Goal: Find specific page/section: Find specific page/section

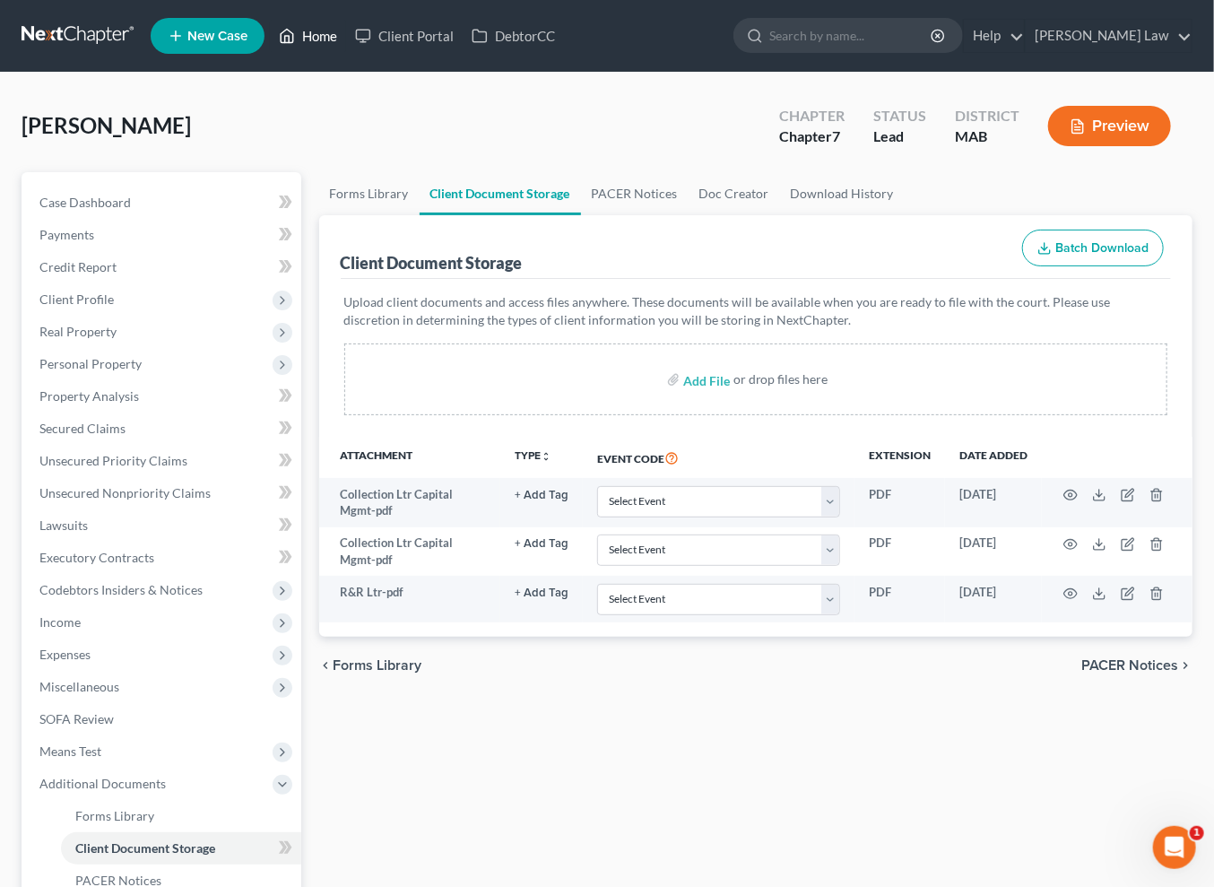
click at [346, 47] on link "Home" at bounding box center [308, 36] width 76 height 32
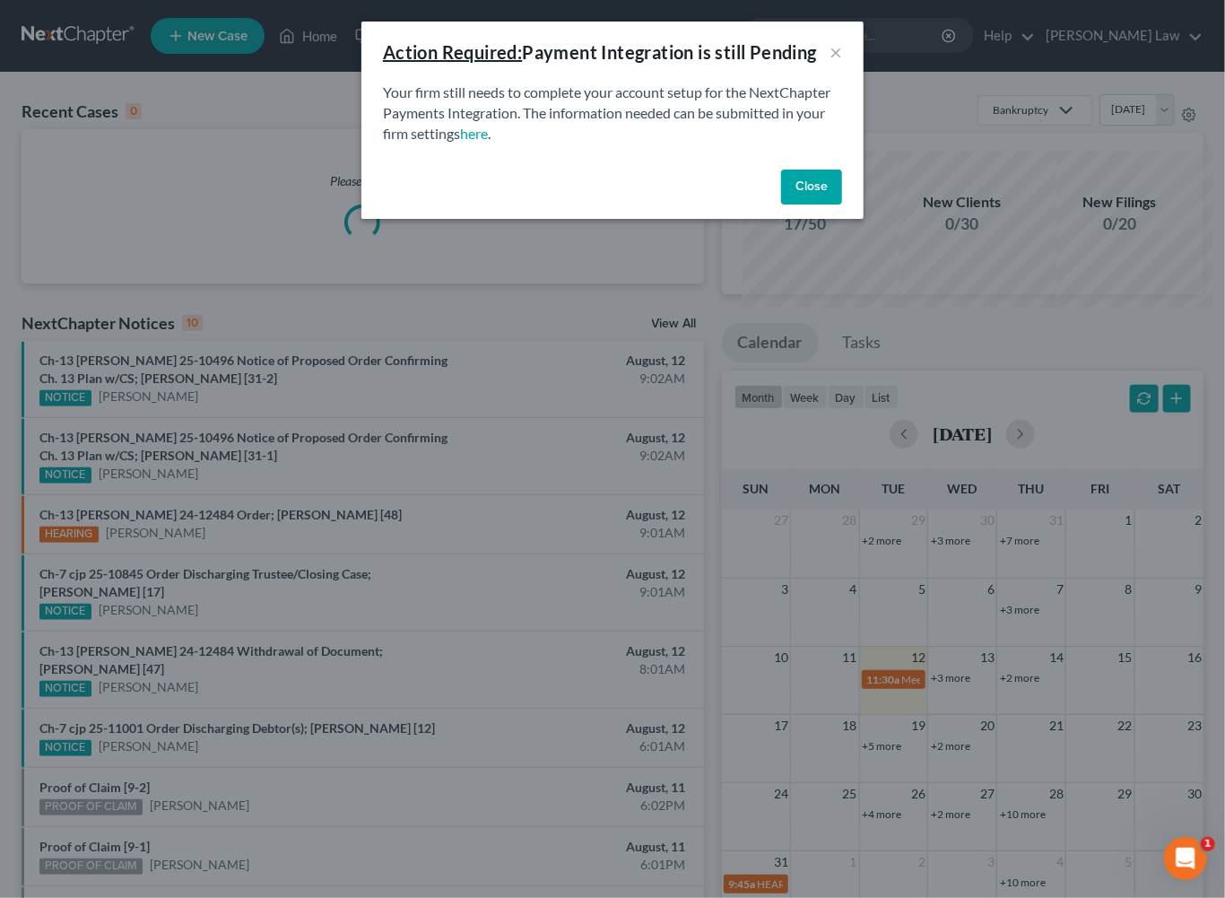
click at [842, 205] on button "Close" at bounding box center [811, 188] width 61 height 36
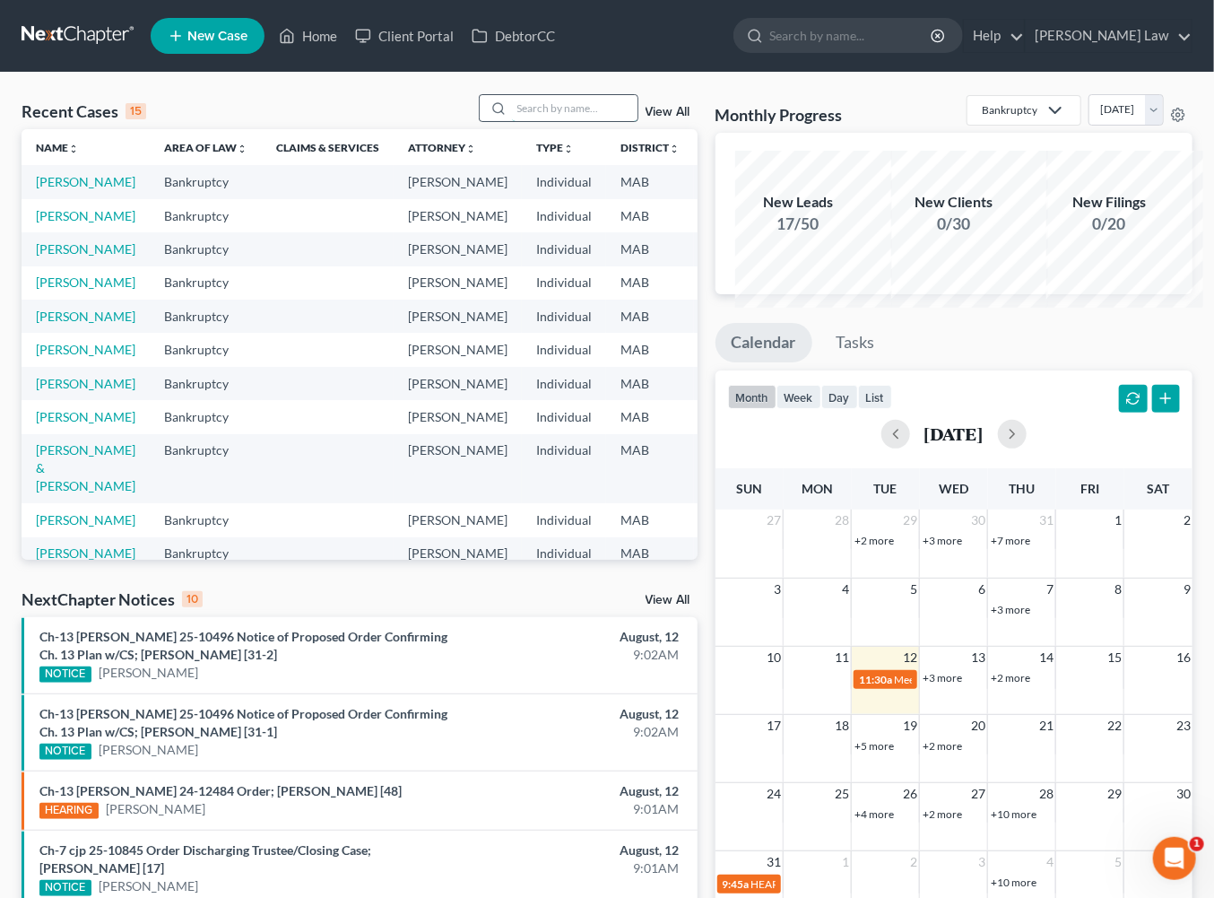
click at [512, 121] on input "search" at bounding box center [575, 108] width 126 height 26
type input "[PERSON_NAME]"
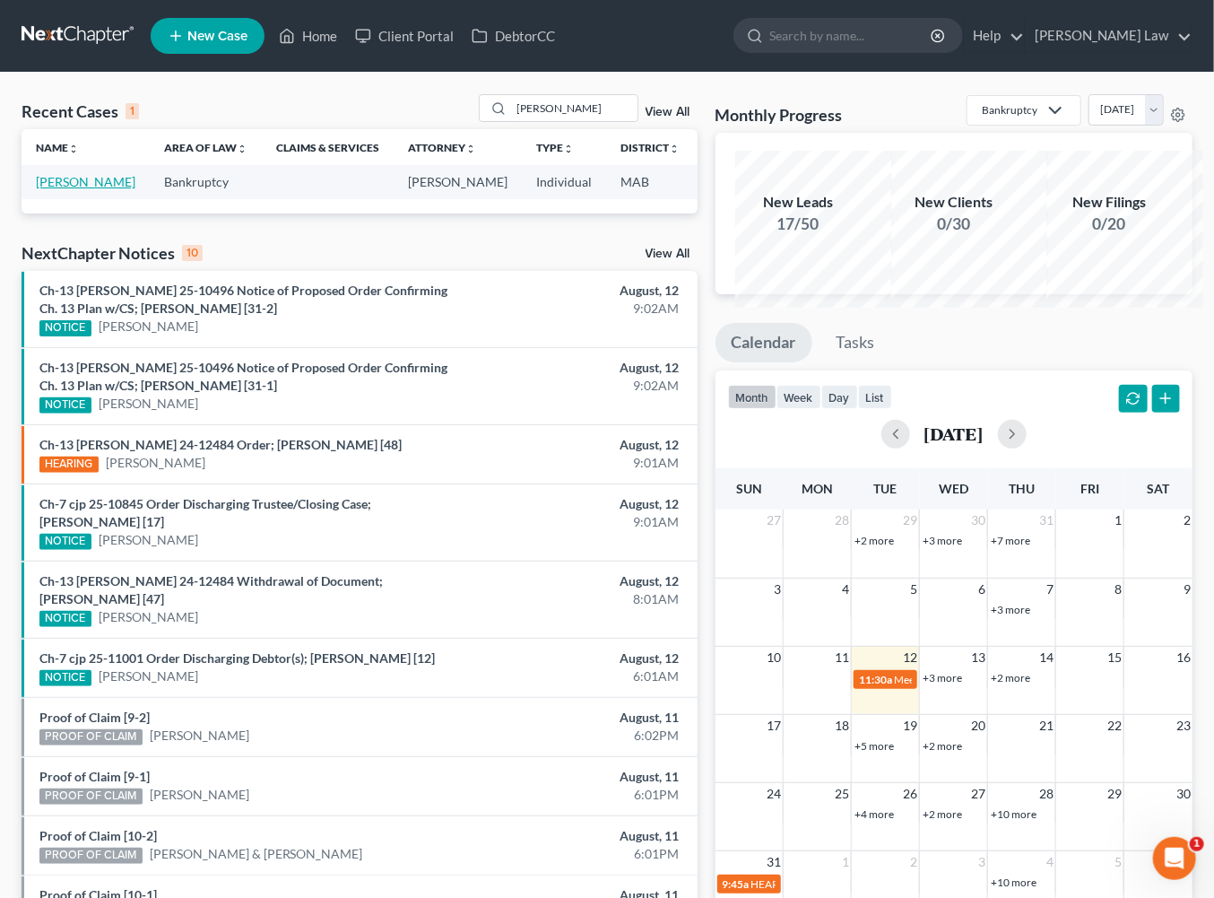
click at [60, 189] on link "[PERSON_NAME]" at bounding box center [86, 181] width 100 height 15
click at [59, 189] on link "[PERSON_NAME]" at bounding box center [86, 181] width 100 height 15
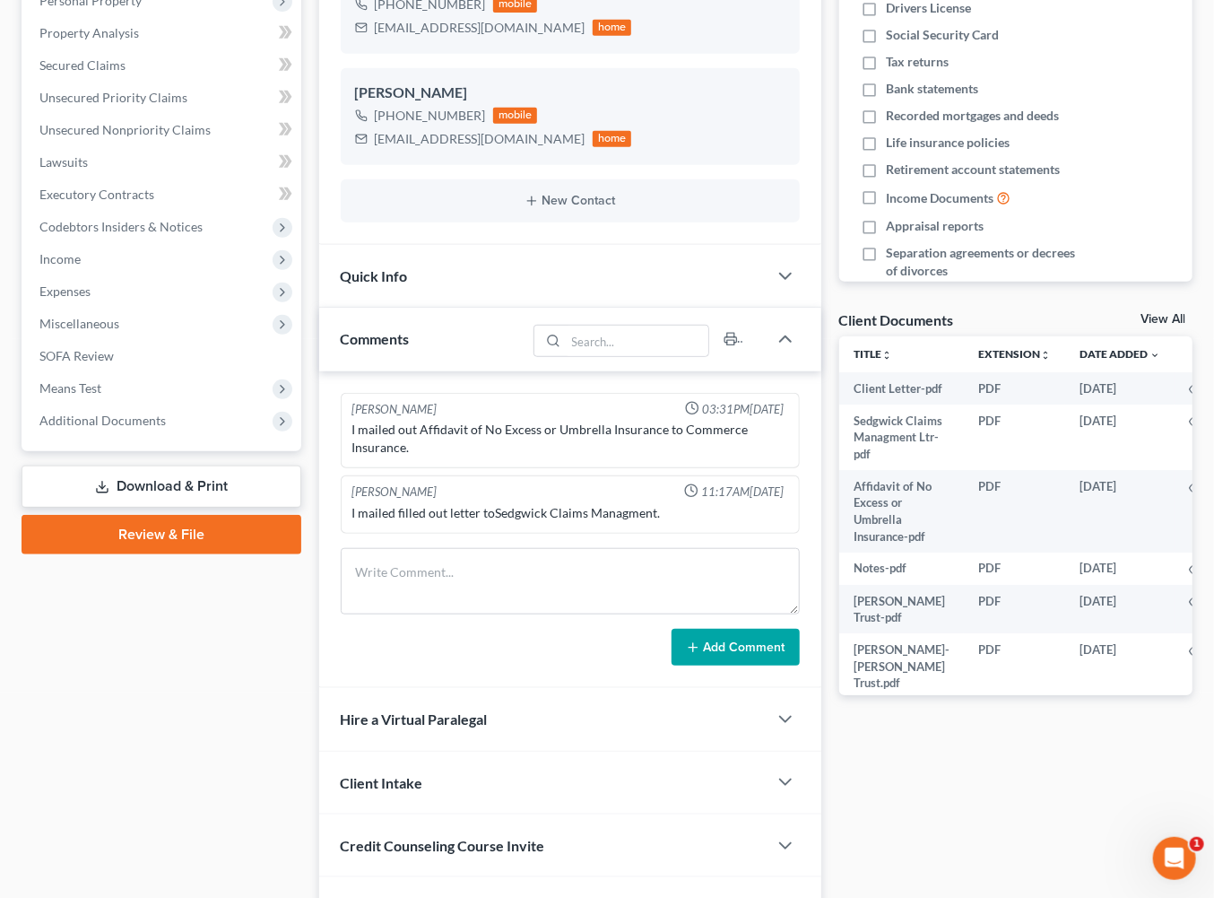
scroll to position [362, 0]
click at [1135, 337] on div "Client Documents View All" at bounding box center [1016, 324] width 353 height 26
click at [1141, 326] on link "View All" at bounding box center [1163, 320] width 45 height 13
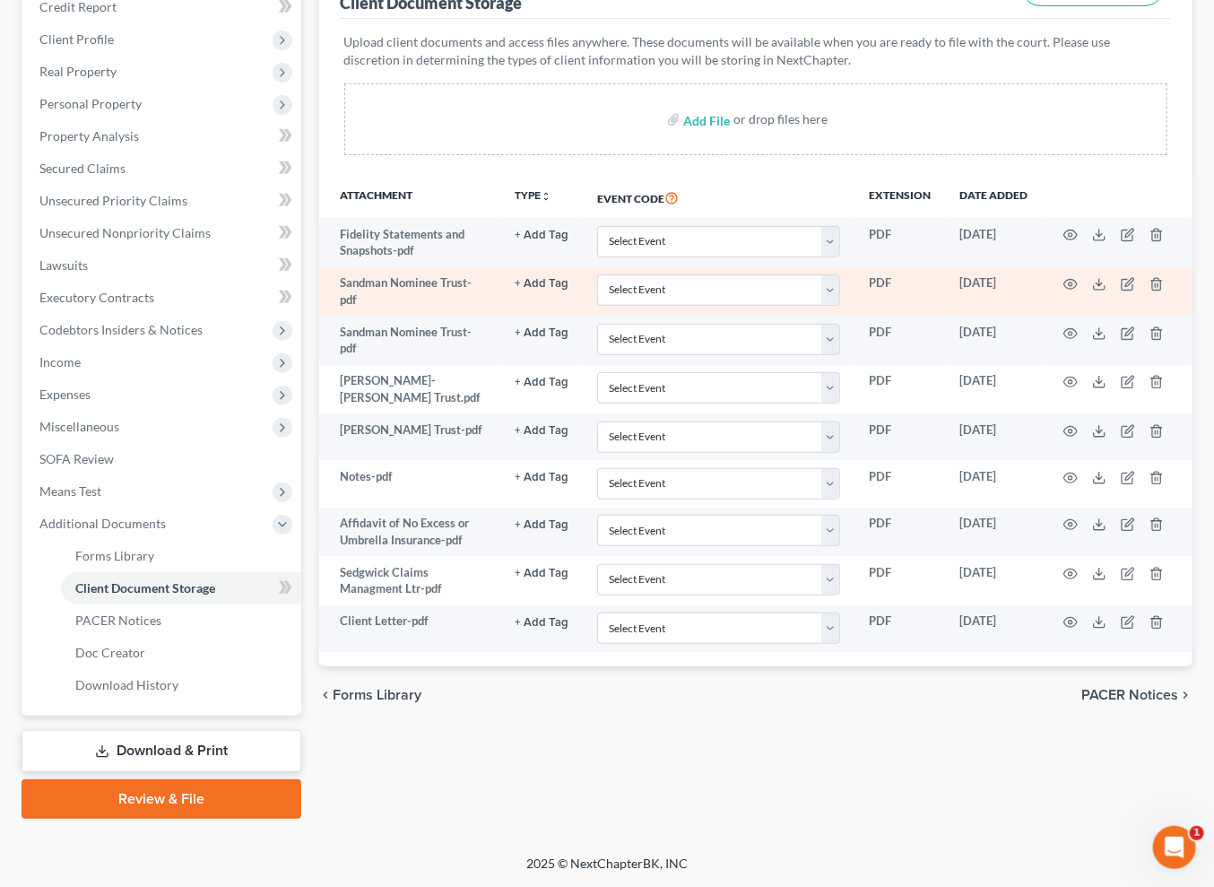
scroll to position [481, 0]
click at [1103, 283] on polyline at bounding box center [1100, 284] width 6 height 3
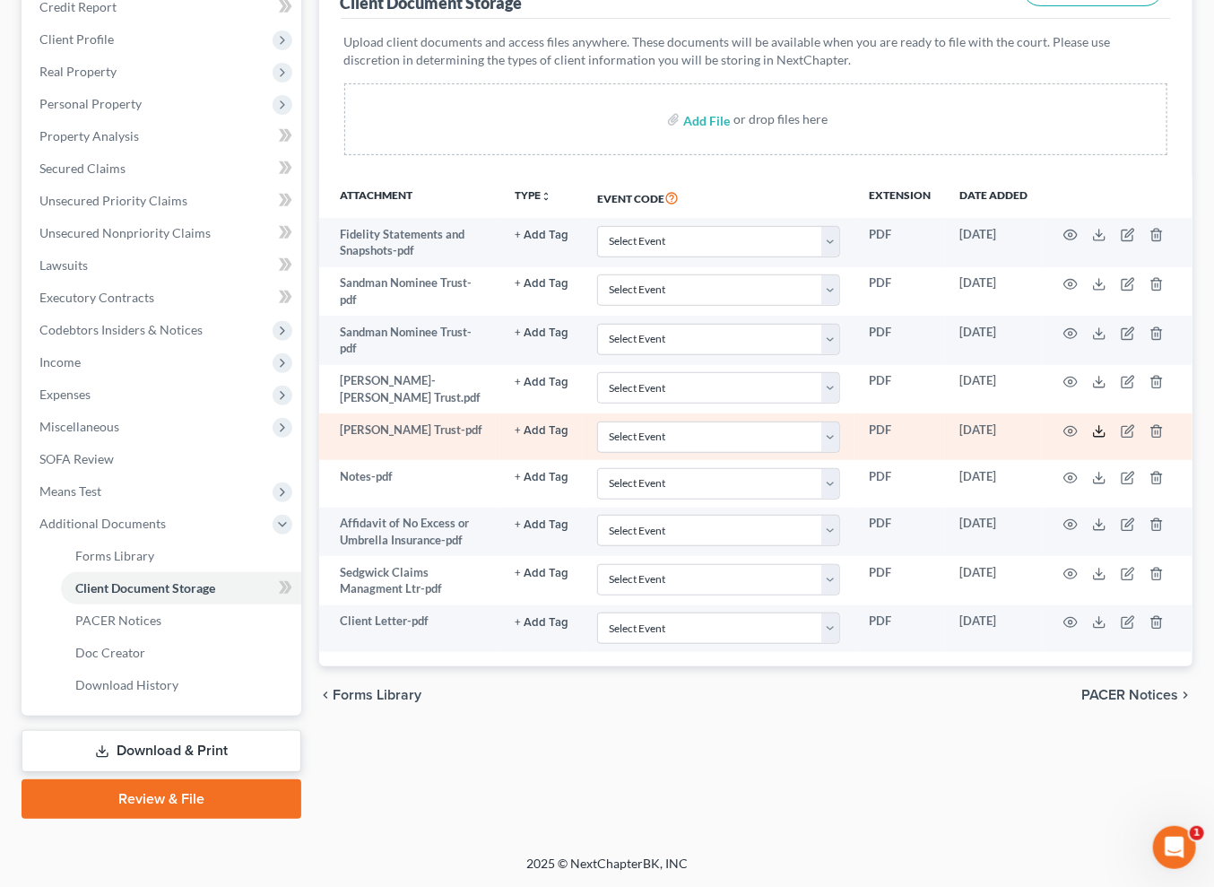
click at [1103, 432] on polyline at bounding box center [1100, 431] width 6 height 3
